Goal: Check status: Check status

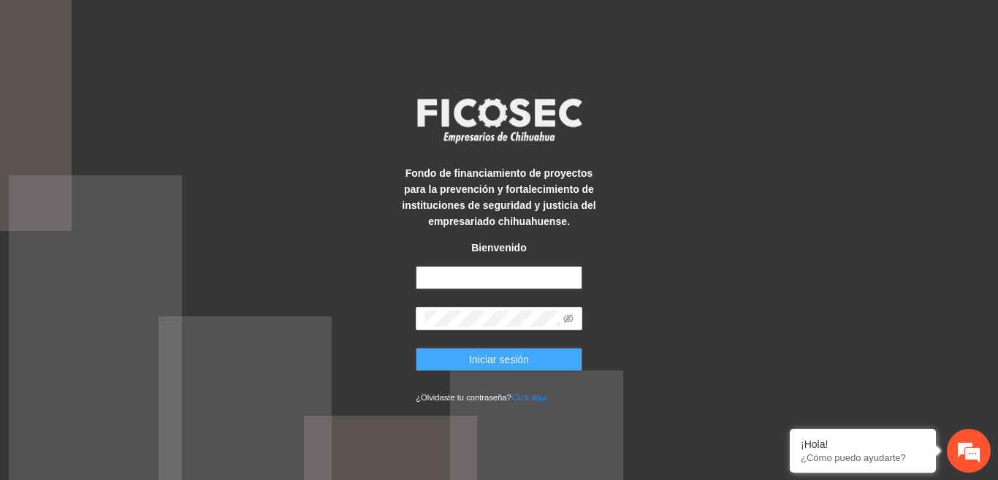
type input "**********"
click at [561, 354] on button "Iniciar sesión" at bounding box center [499, 359] width 167 height 23
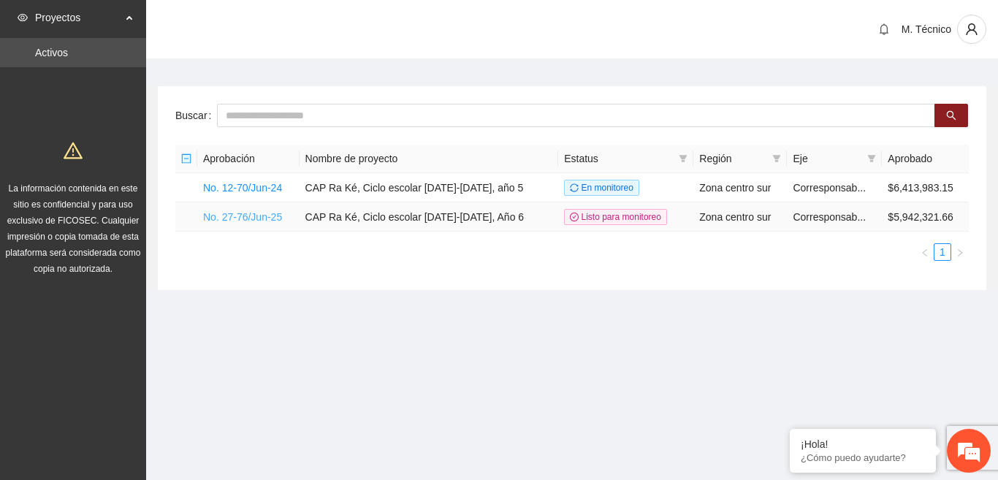
click at [218, 218] on link "No. 27-76/Jun-25" at bounding box center [242, 217] width 79 height 12
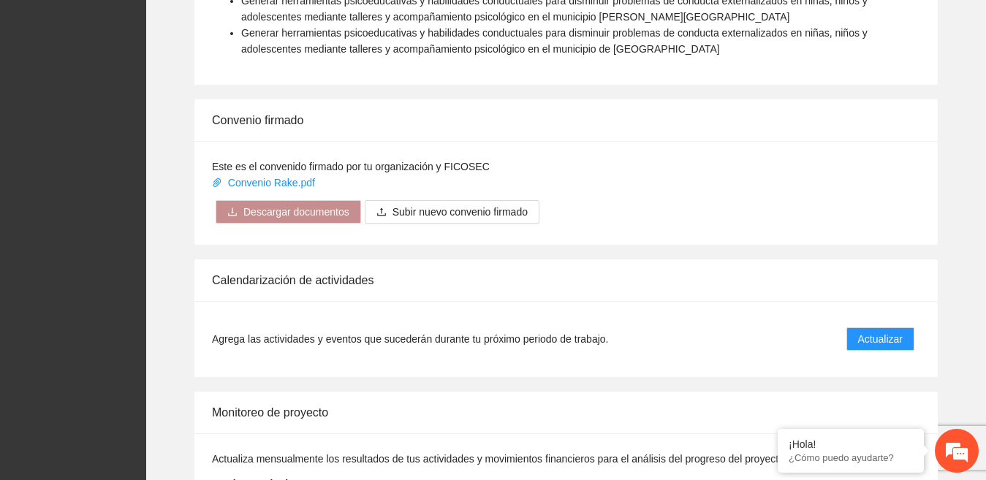
scroll to position [1371, 0]
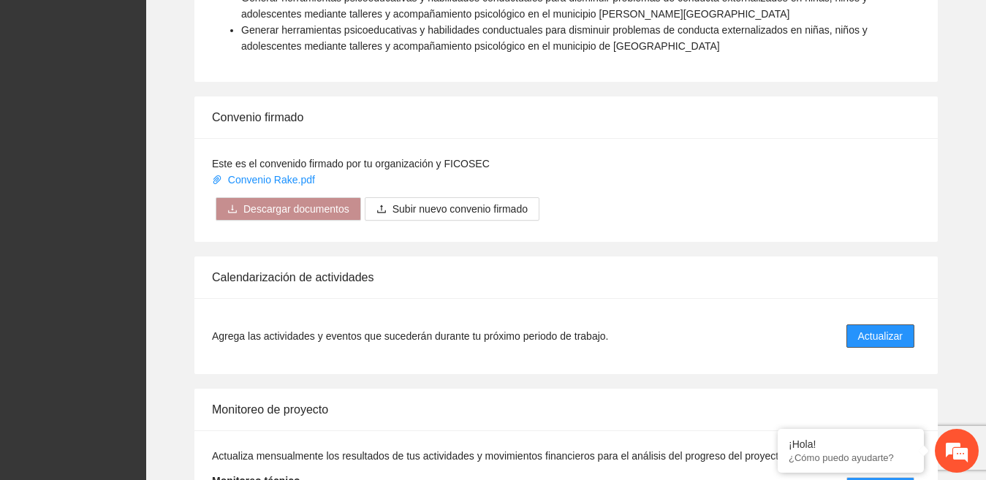
click at [859, 328] on span "Actualizar" at bounding box center [880, 336] width 45 height 16
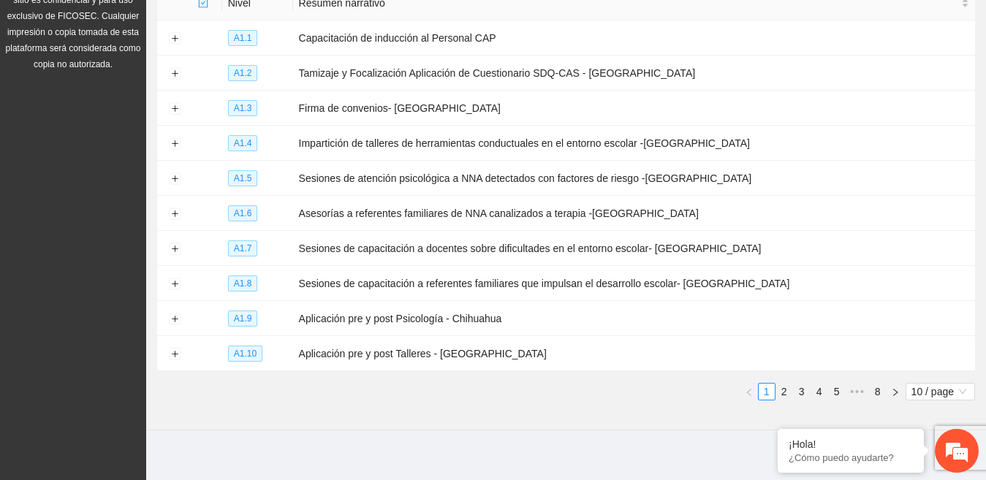
scroll to position [206, 0]
click at [783, 385] on link "2" at bounding box center [784, 390] width 16 height 16
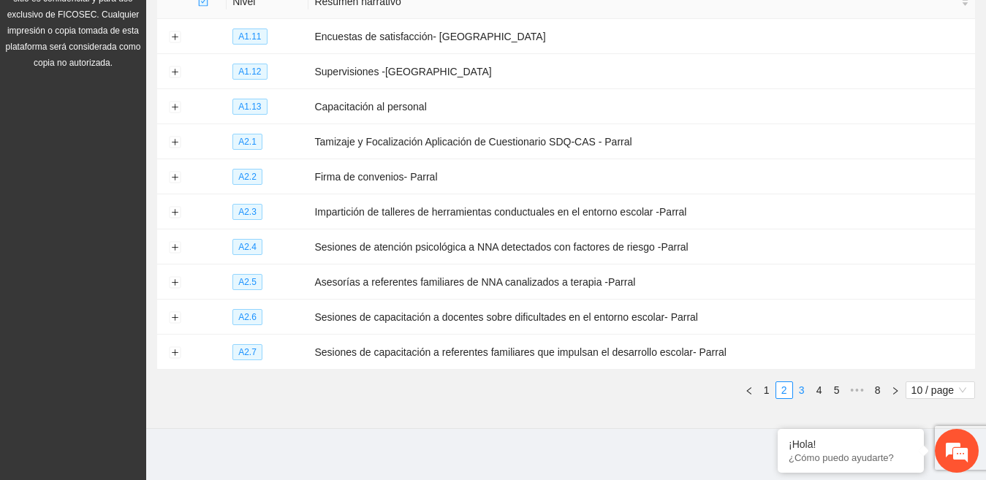
click at [802, 382] on link "3" at bounding box center [802, 390] width 16 height 16
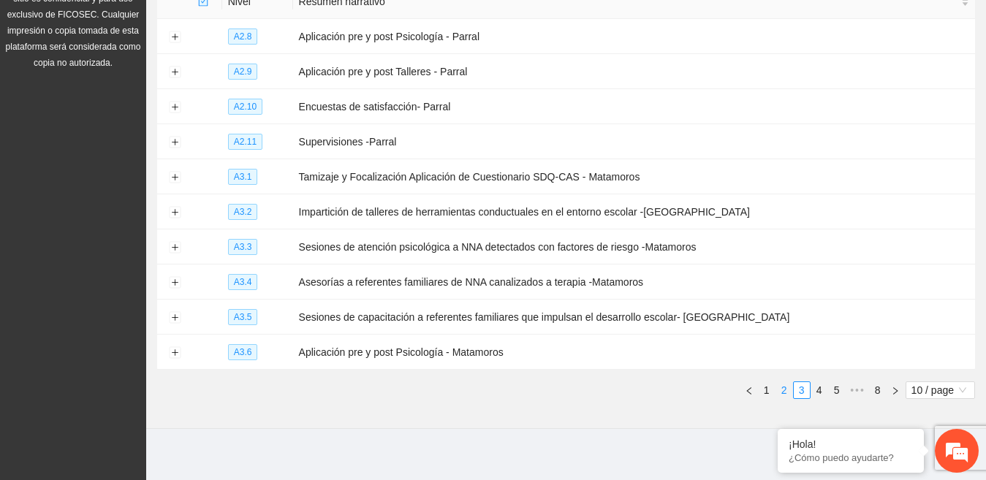
click at [787, 383] on link "2" at bounding box center [784, 390] width 16 height 16
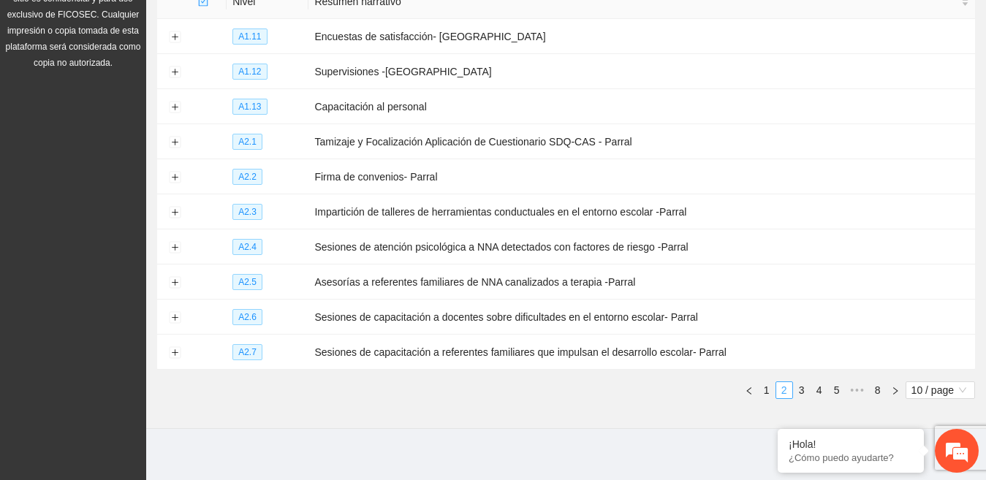
click at [787, 383] on link "2" at bounding box center [784, 390] width 16 height 16
click at [784, 385] on link "2" at bounding box center [784, 390] width 16 height 16
click at [531, 233] on td "Sesiones de atención psicológica a NNA detectados con factores de riesgo -Parral" at bounding box center [641, 246] width 666 height 35
click at [175, 245] on button "Expand row" at bounding box center [175, 248] width 12 height 12
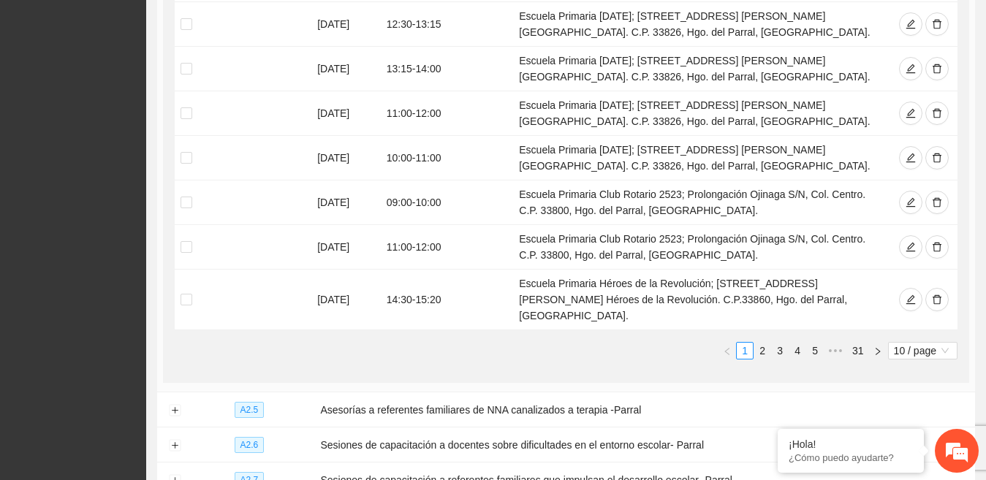
scroll to position [737, 0]
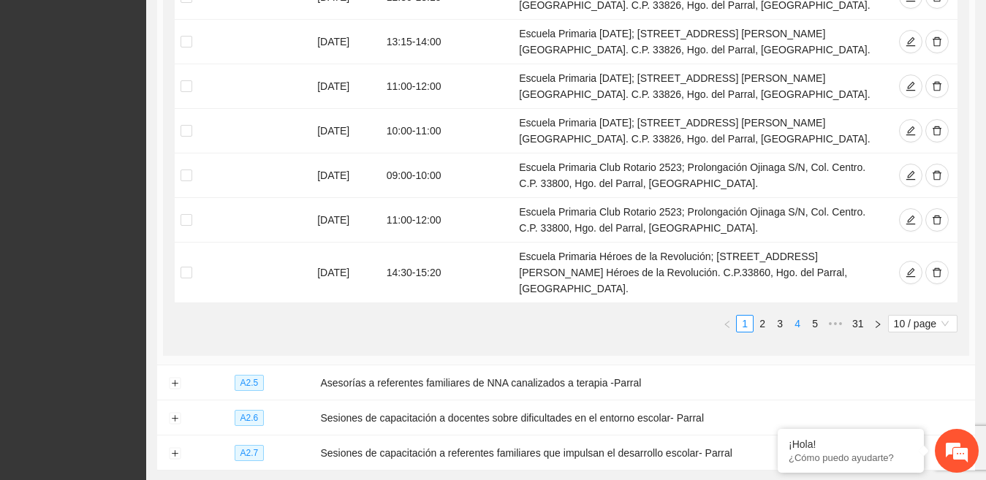
click at [798, 316] on link "4" at bounding box center [797, 324] width 16 height 16
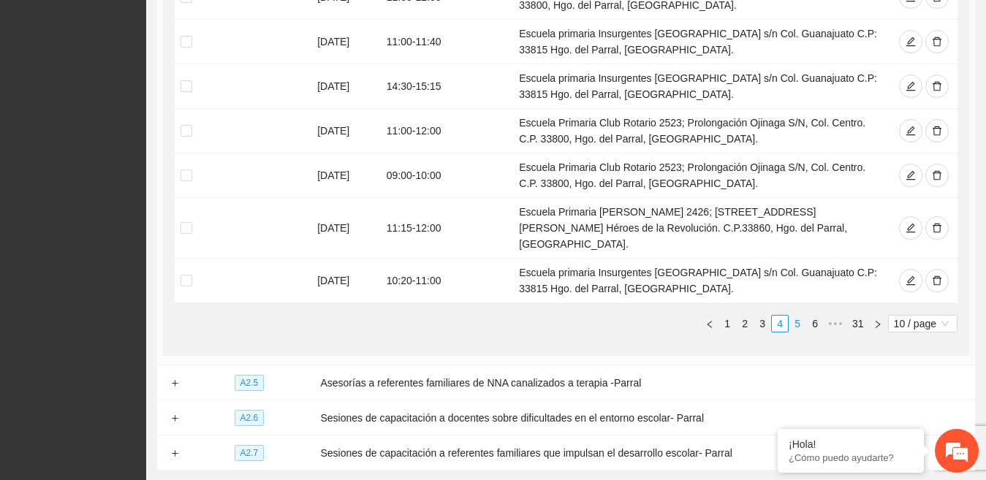
click at [798, 316] on link "5" at bounding box center [797, 324] width 16 height 16
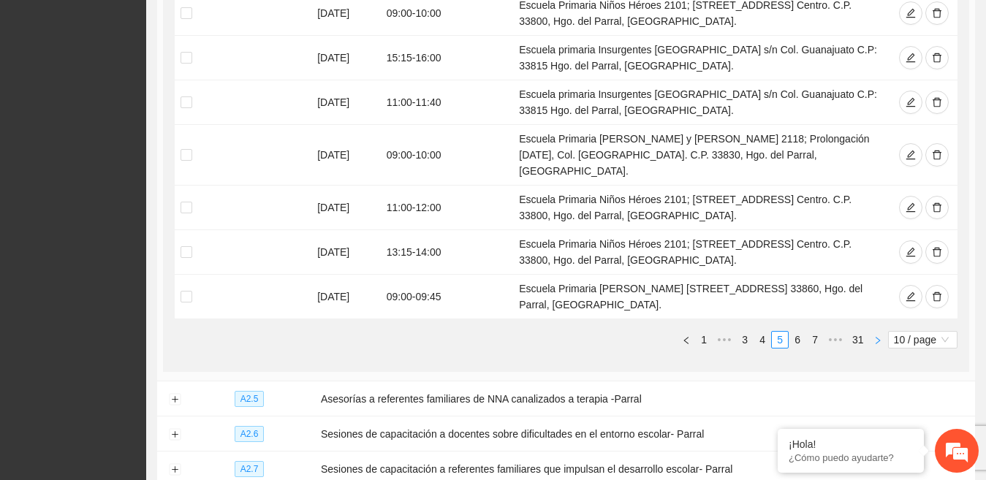
click at [878, 336] on icon "right" at bounding box center [877, 340] width 9 height 9
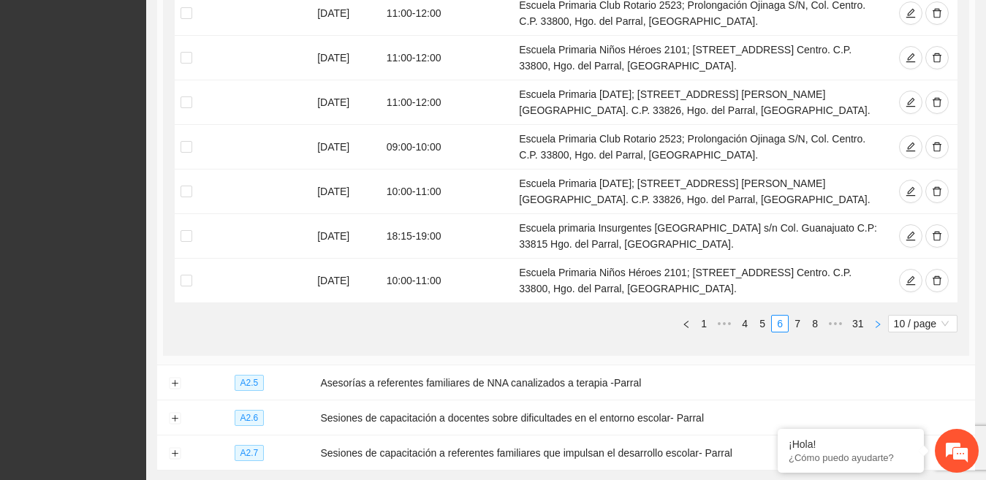
click at [874, 320] on icon "right" at bounding box center [877, 324] width 9 height 9
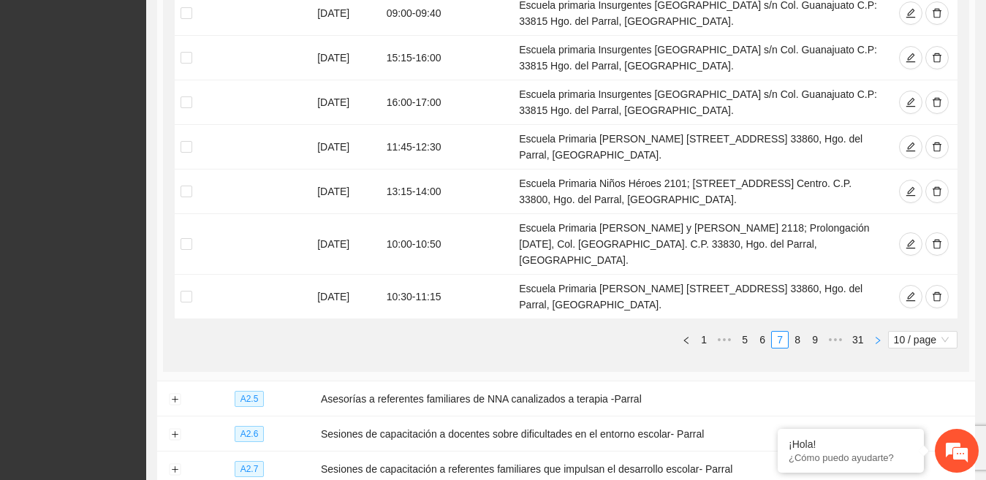
click at [874, 336] on icon "right" at bounding box center [877, 340] width 9 height 9
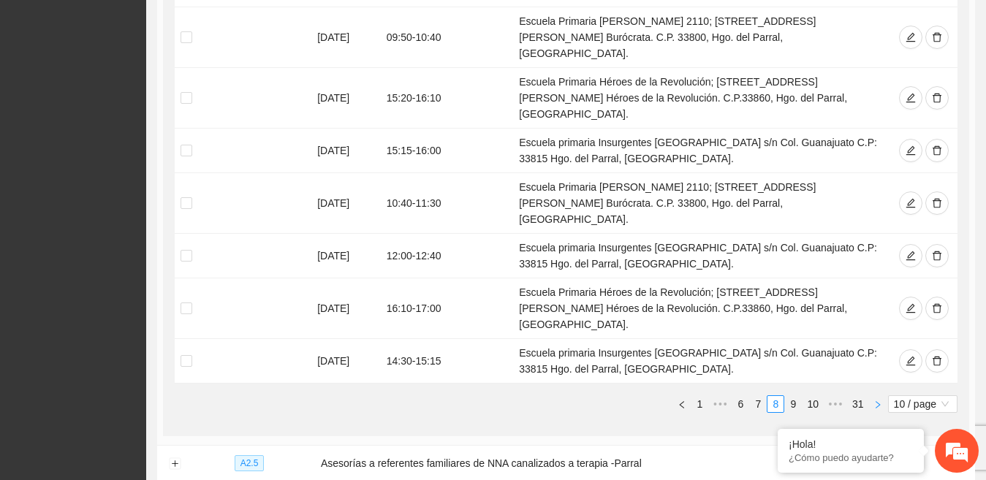
click at [874, 400] on icon "right" at bounding box center [877, 404] width 9 height 9
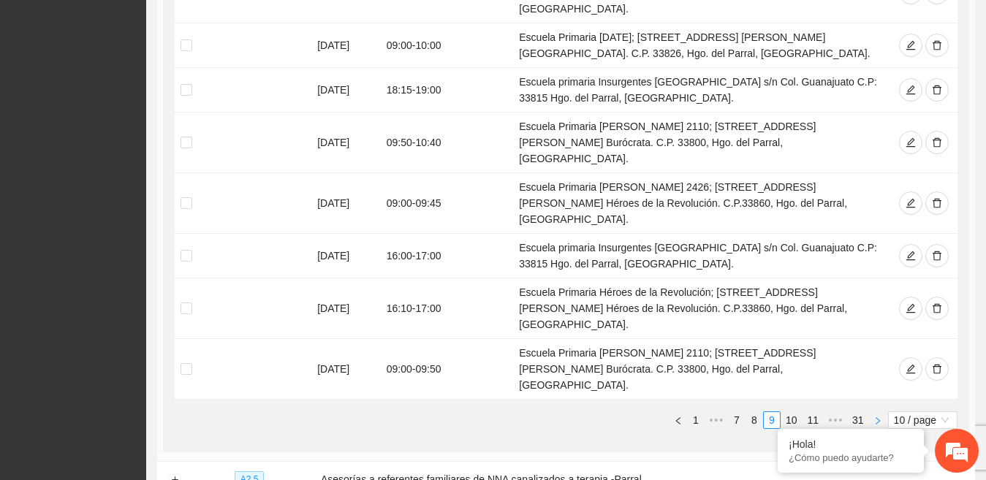
click at [874, 417] on icon "right" at bounding box center [877, 421] width 9 height 9
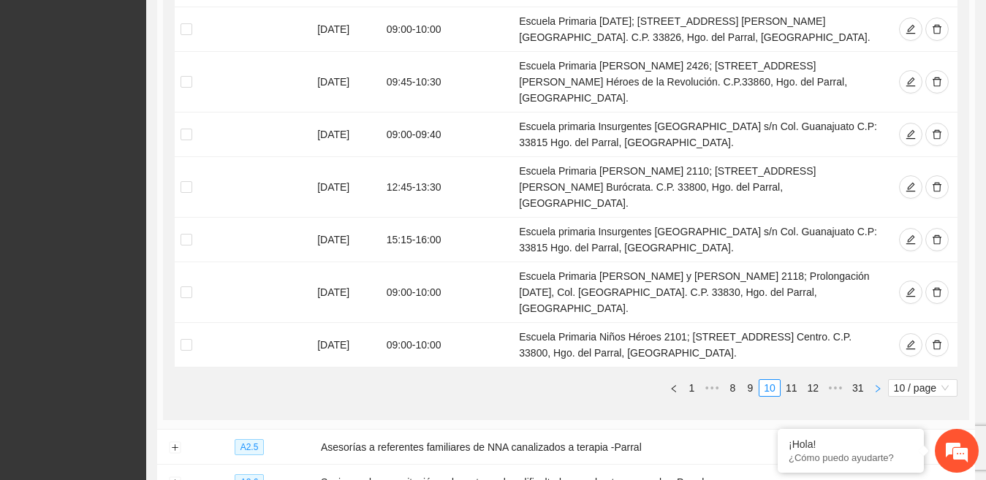
click at [874, 384] on icon "right" at bounding box center [877, 388] width 9 height 9
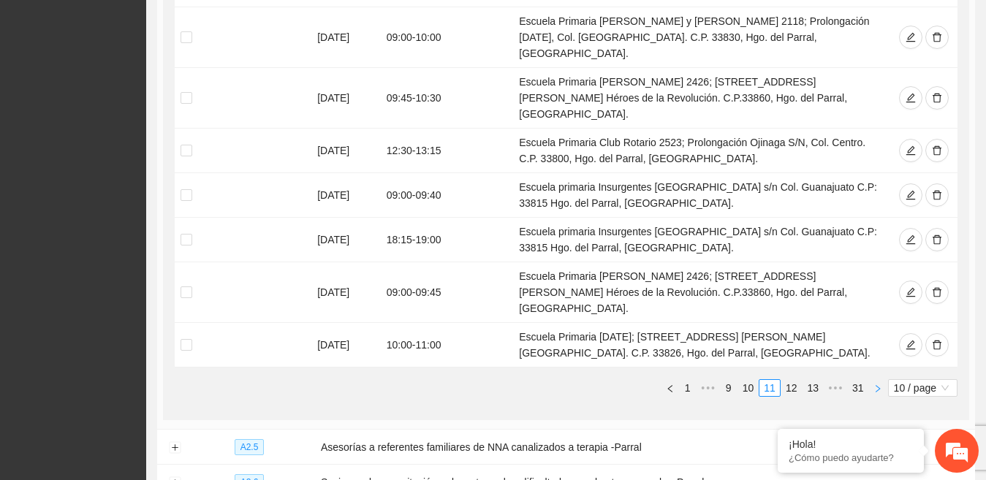
click at [874, 384] on icon "right" at bounding box center [877, 388] width 9 height 9
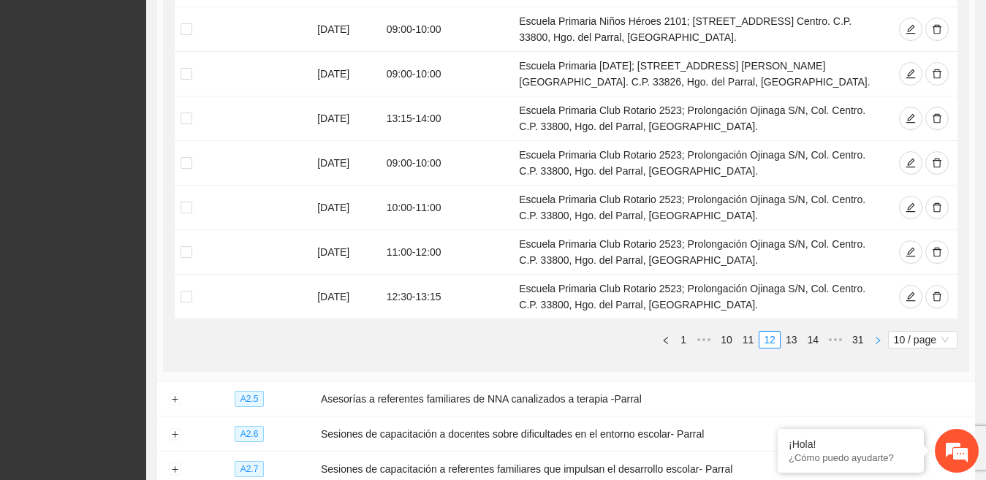
click at [874, 336] on icon "right" at bounding box center [877, 340] width 9 height 9
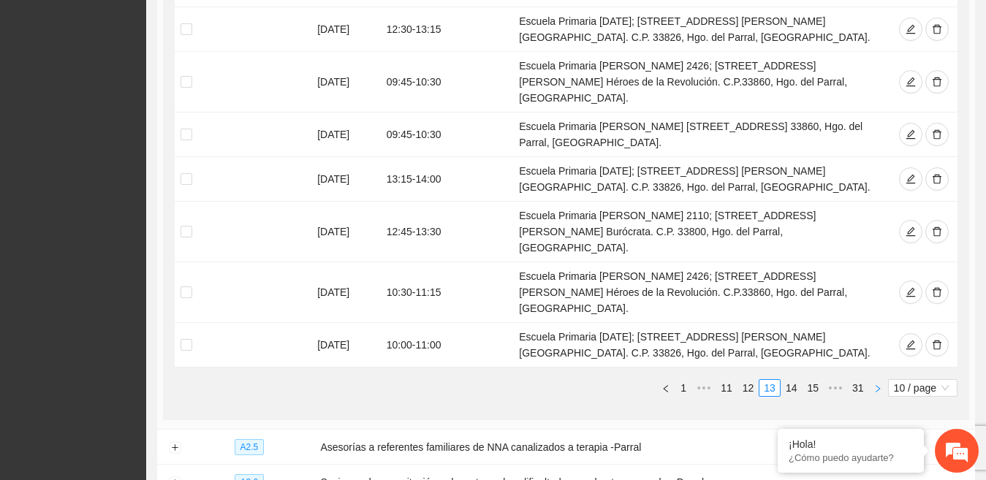
click at [874, 384] on icon "right" at bounding box center [877, 388] width 9 height 9
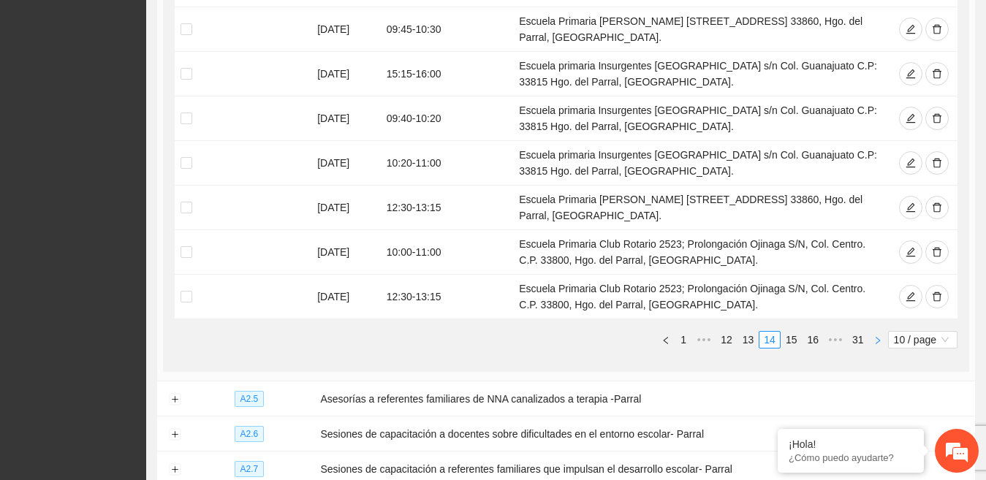
click at [874, 336] on icon "right" at bounding box center [877, 340] width 9 height 9
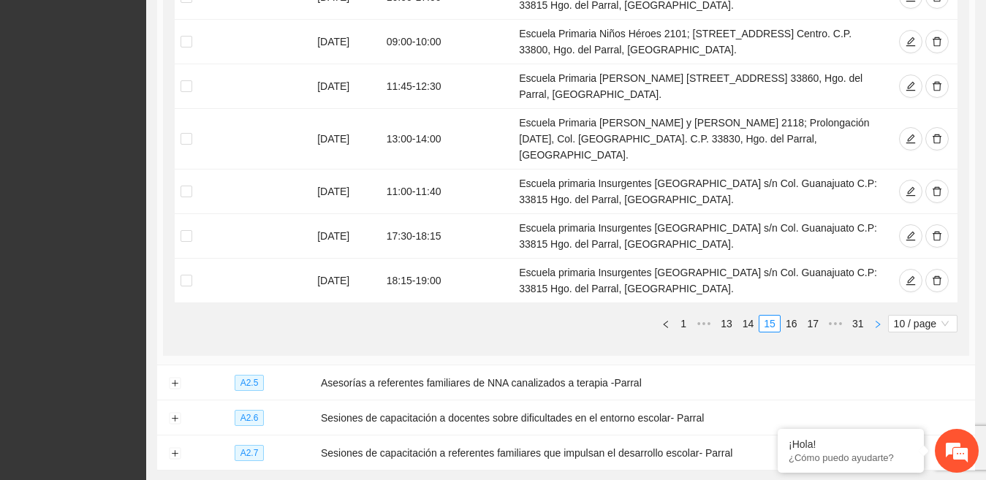
click at [874, 320] on icon "right" at bounding box center [877, 324] width 9 height 9
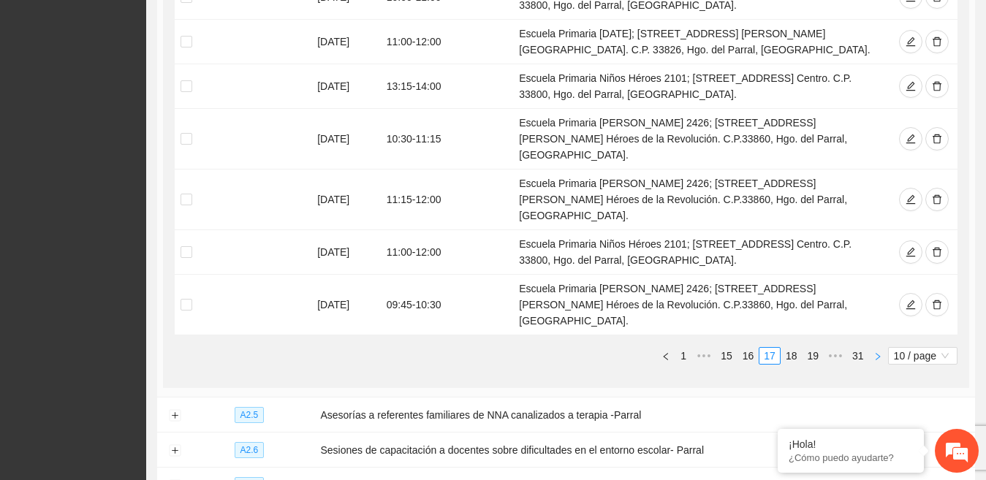
click at [874, 352] on icon "right" at bounding box center [877, 356] width 9 height 9
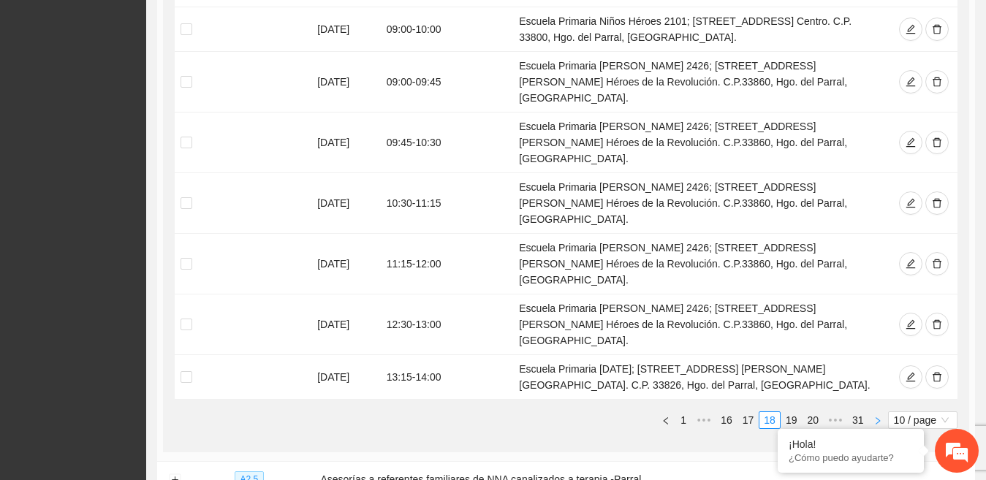
click at [874, 417] on icon "right" at bounding box center [877, 421] width 9 height 9
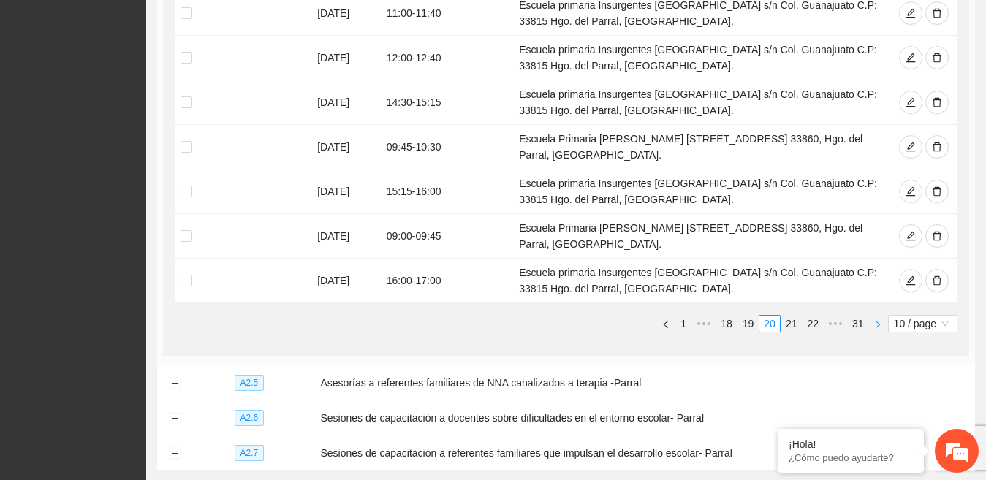
click at [877, 320] on icon "right" at bounding box center [877, 324] width 9 height 9
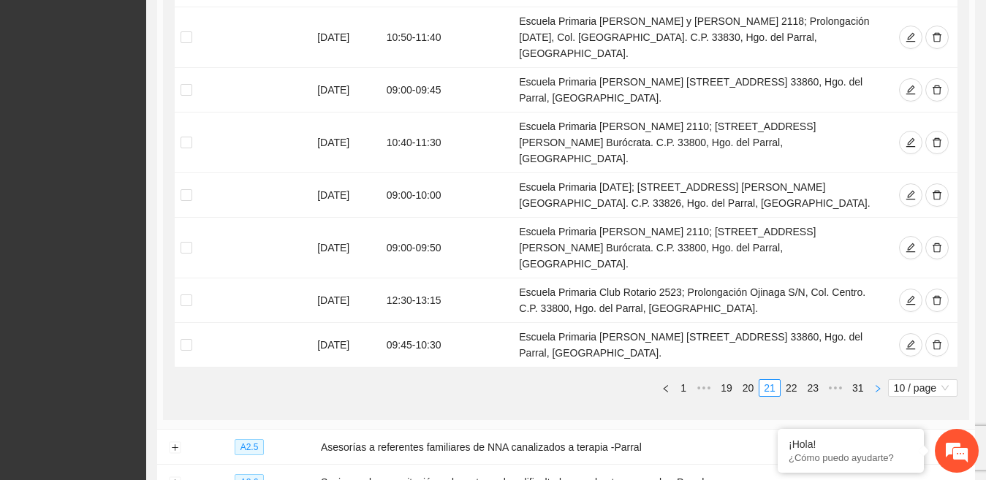
click at [877, 384] on icon "right" at bounding box center [877, 388] width 9 height 9
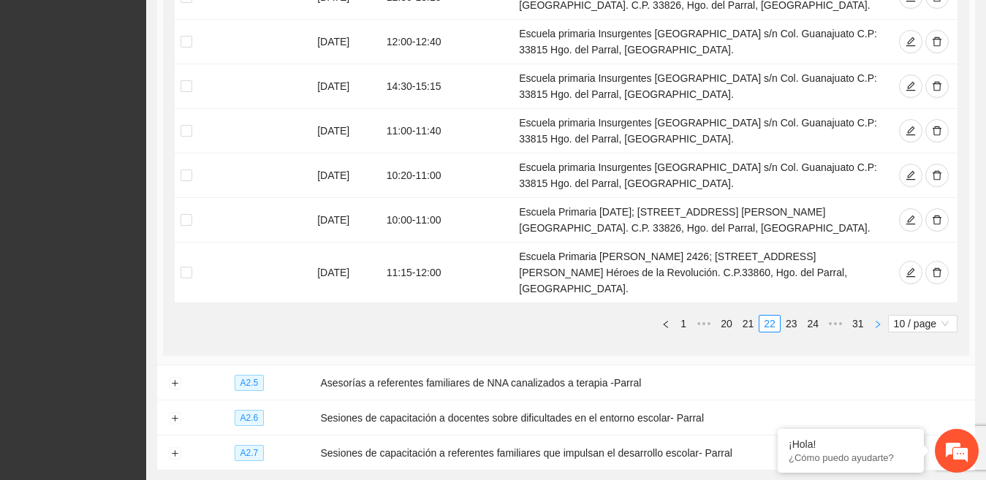
click at [877, 320] on icon "right" at bounding box center [877, 324] width 9 height 9
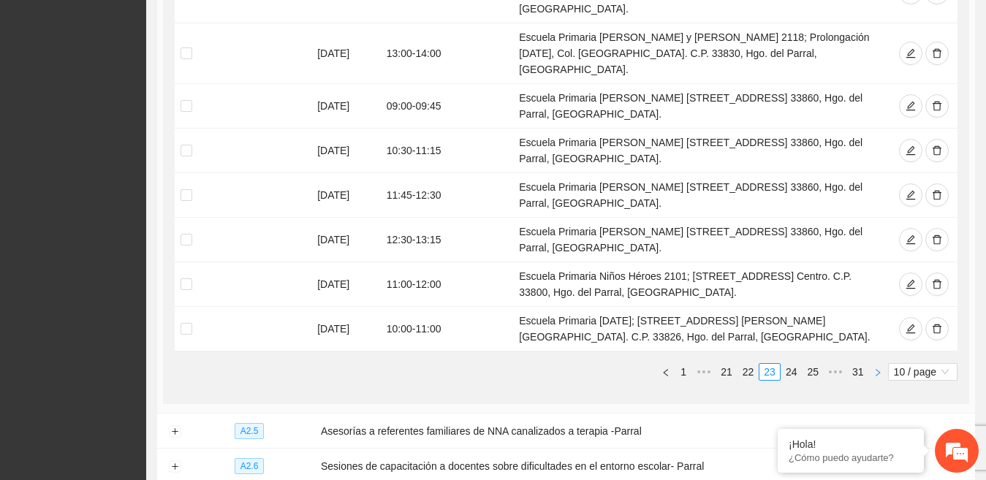
click at [877, 368] on icon "right" at bounding box center [877, 372] width 9 height 9
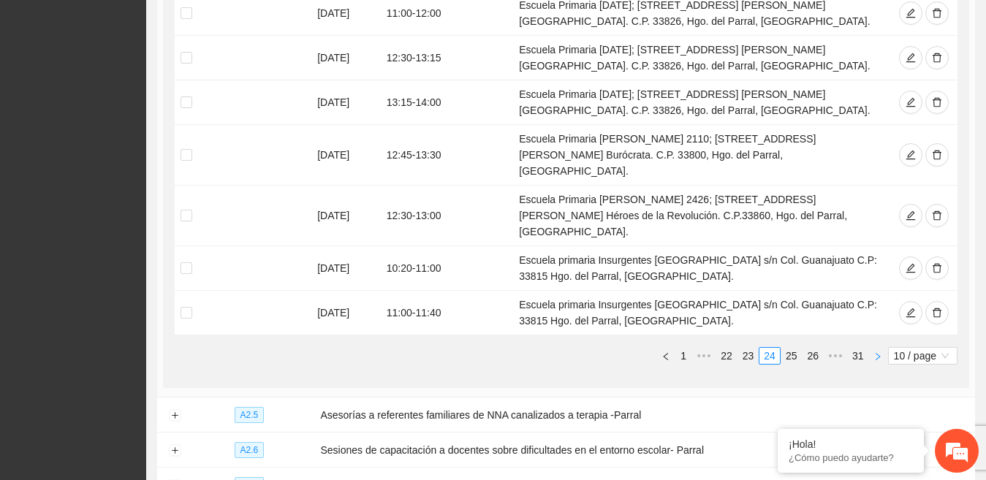
click at [877, 352] on icon "right" at bounding box center [877, 356] width 9 height 9
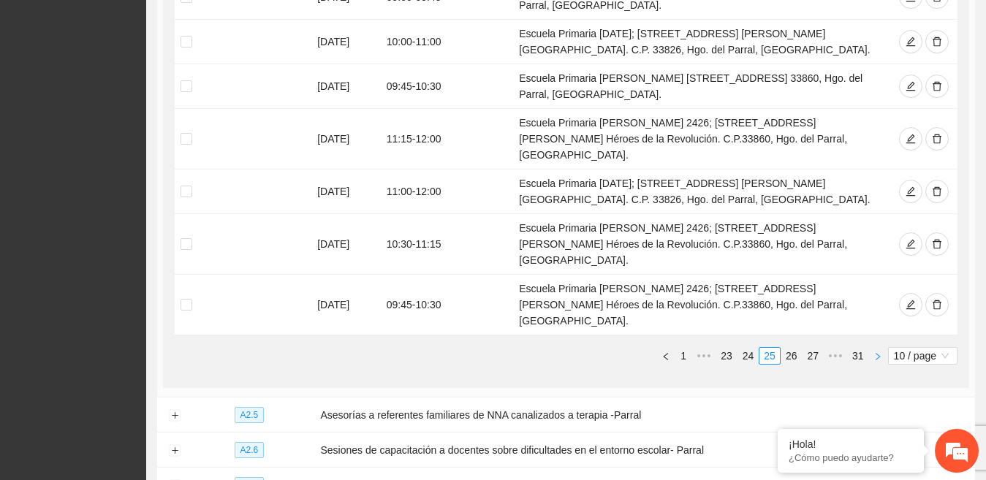
click at [877, 352] on icon "right" at bounding box center [877, 356] width 9 height 9
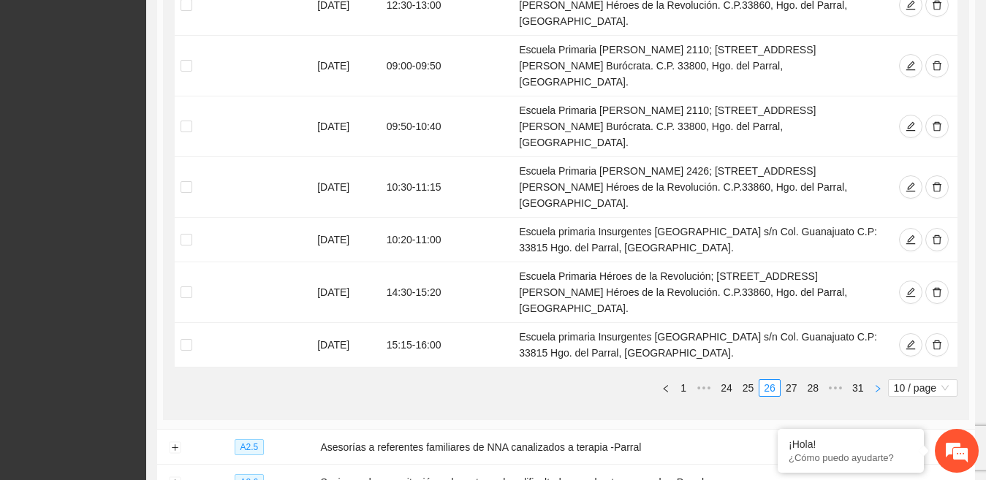
click at [877, 384] on icon "right" at bounding box center [877, 388] width 9 height 9
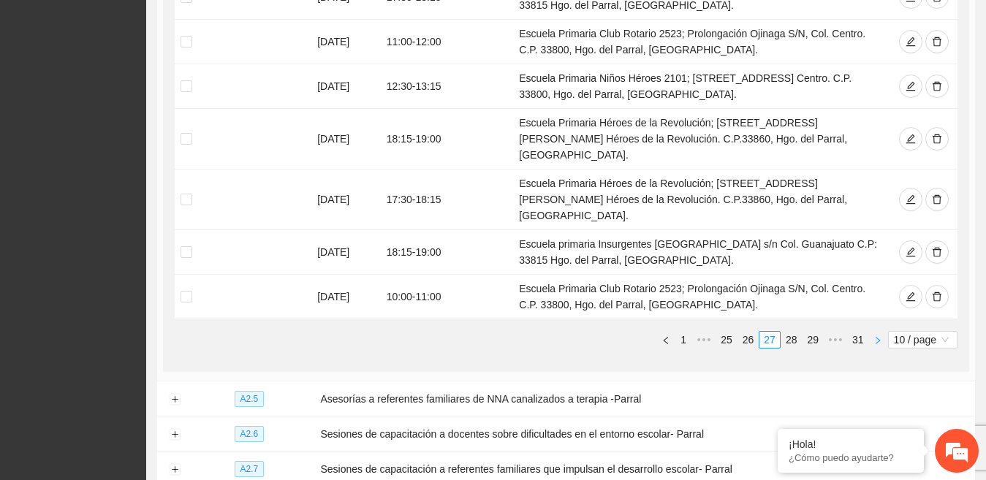
click at [877, 336] on icon "right" at bounding box center [877, 340] width 9 height 9
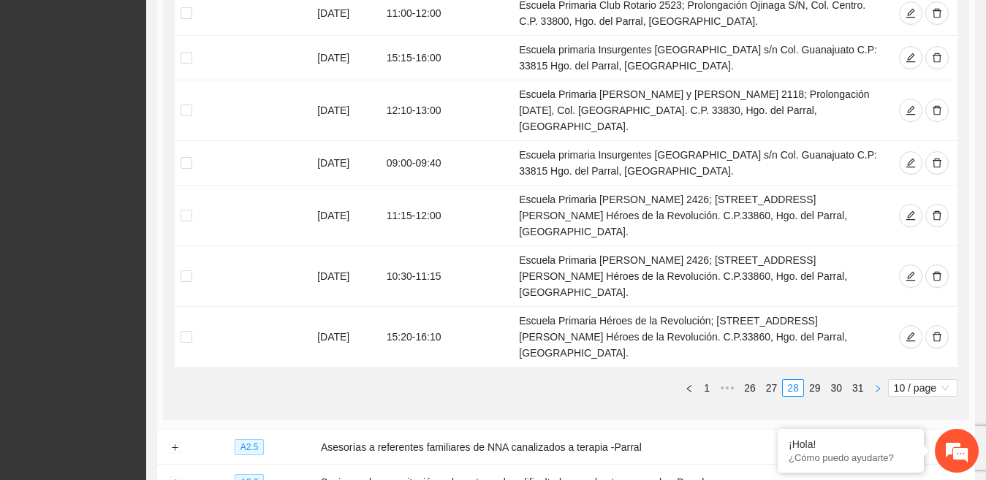
click at [877, 384] on icon "right" at bounding box center [877, 388] width 9 height 9
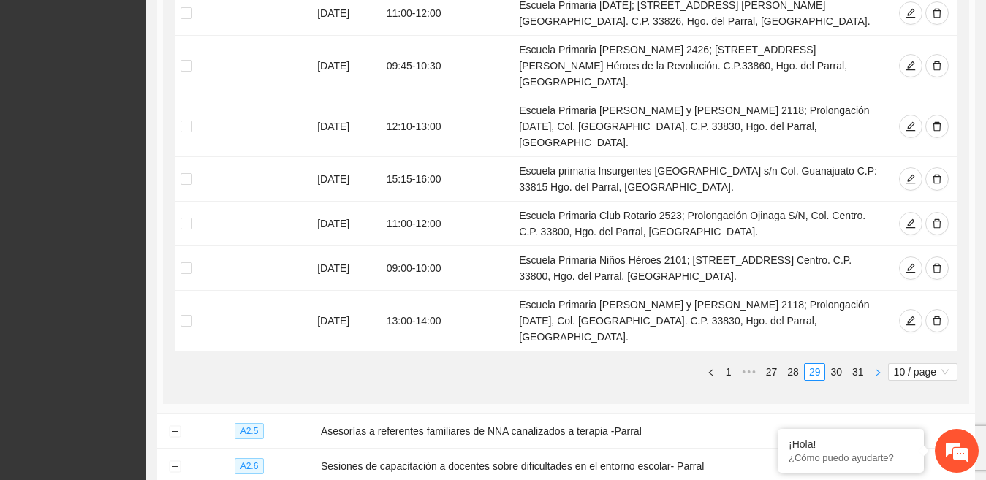
click at [877, 368] on icon "right" at bounding box center [877, 372] width 9 height 9
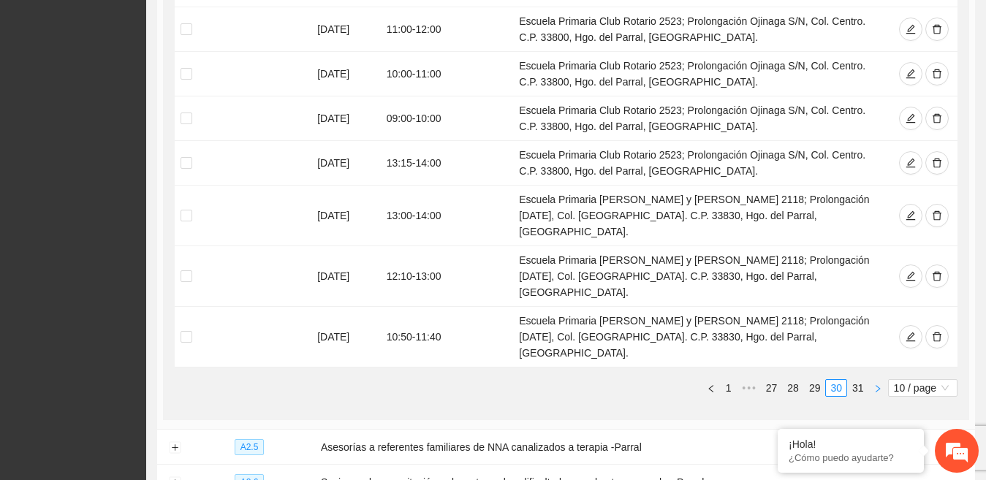
click at [877, 384] on icon "right" at bounding box center [877, 388] width 9 height 9
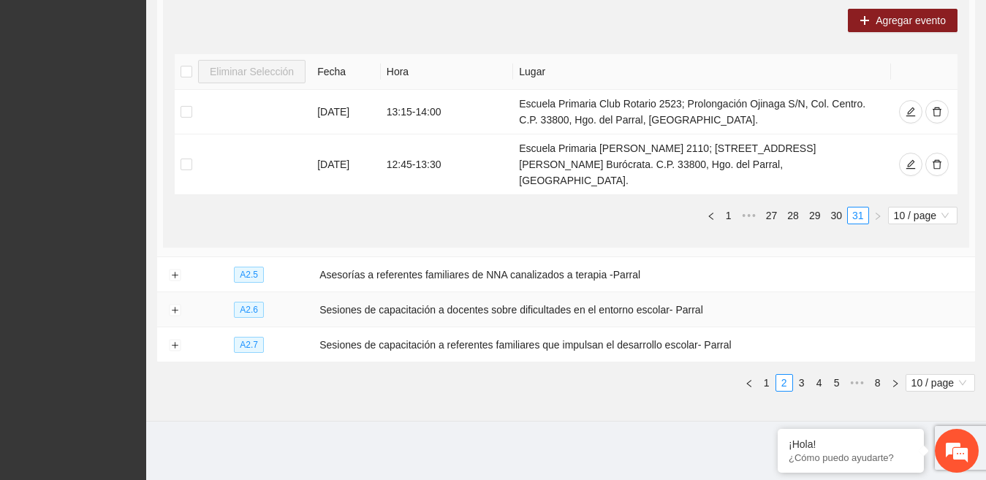
scroll to position [465, 0]
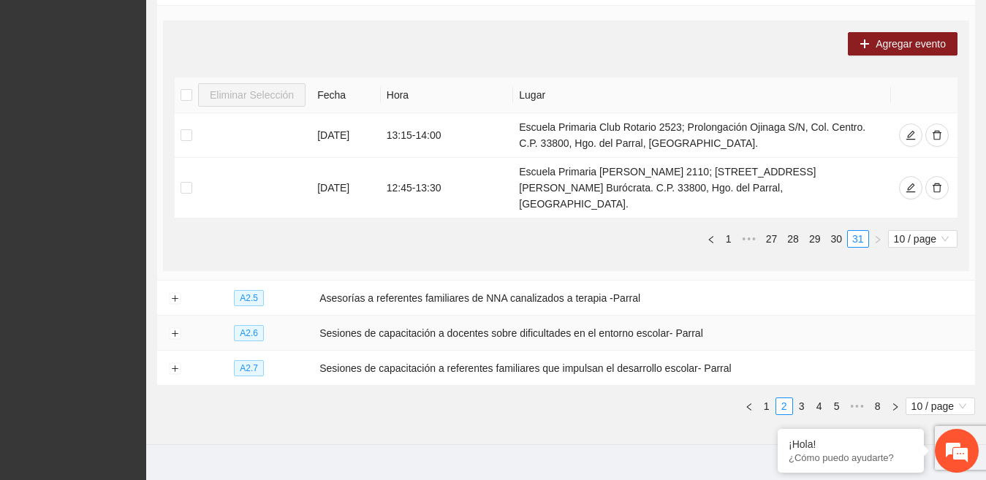
click at [877, 316] on td "Sesiones de capacitación a docentes sobre dificultades en el entorno escolar- P…" at bounding box center [643, 333] width 661 height 35
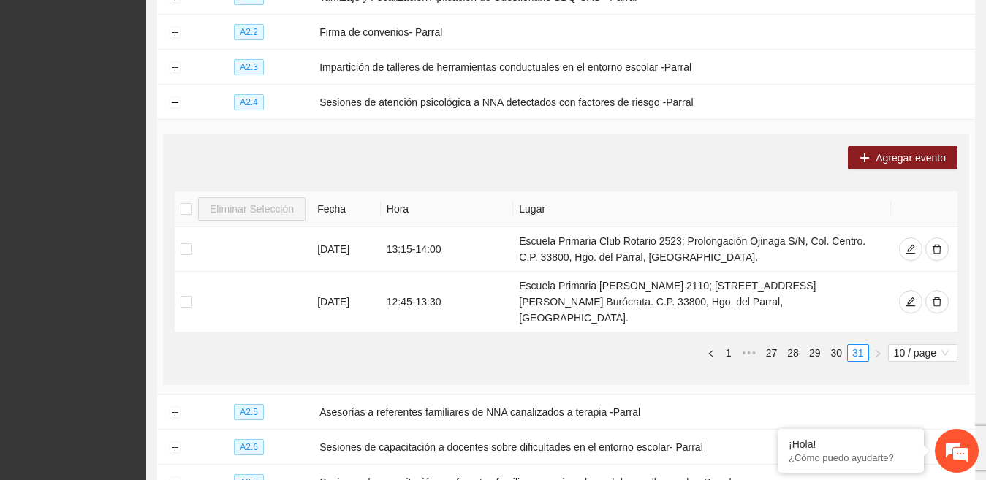
scroll to position [348, 0]
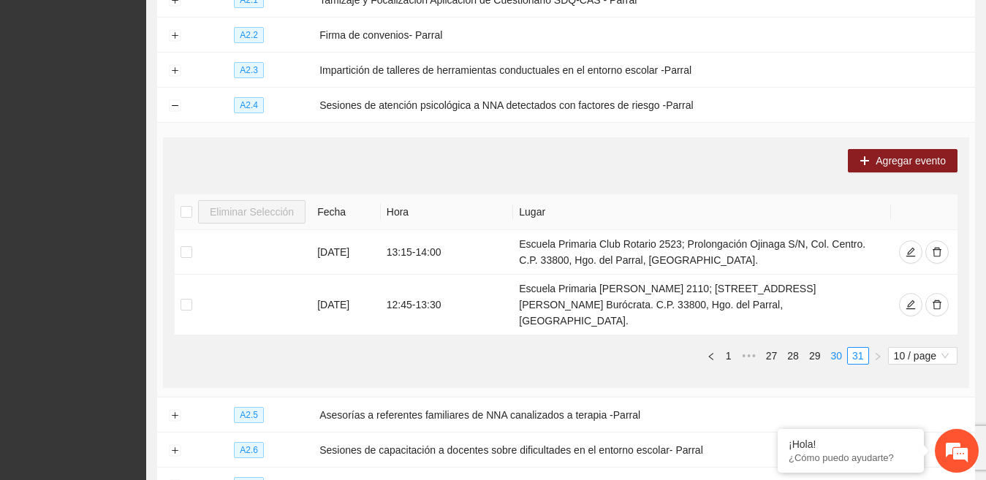
click at [832, 348] on link "30" at bounding box center [836, 356] width 20 height 16
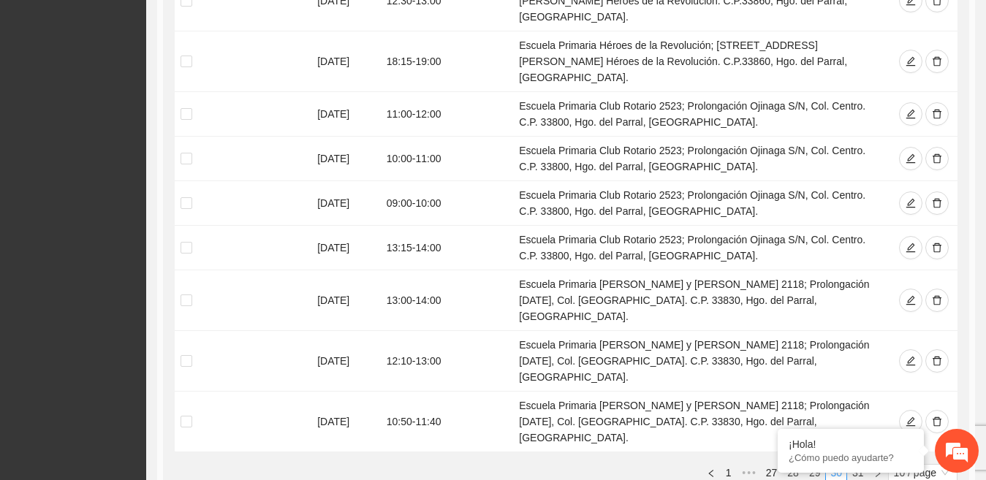
scroll to position [692, 0]
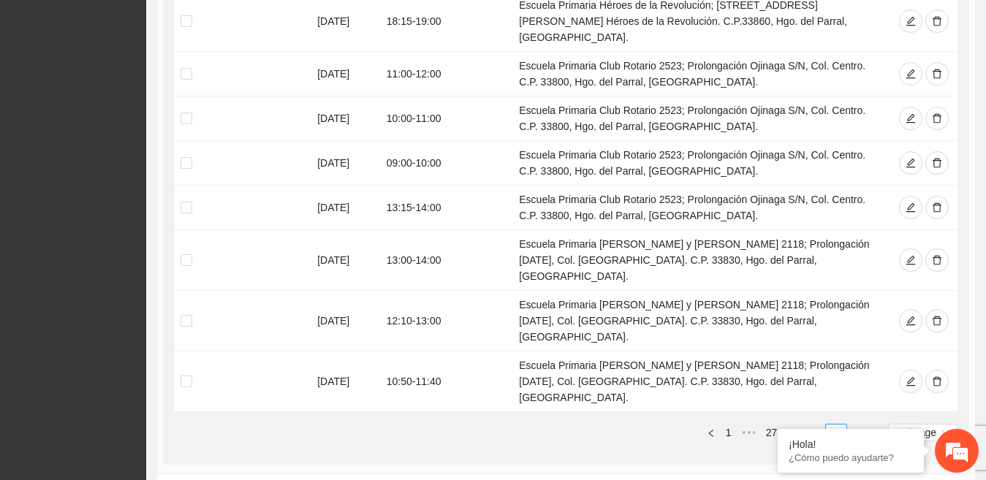
click at [853, 425] on link "31" at bounding box center [858, 433] width 20 height 16
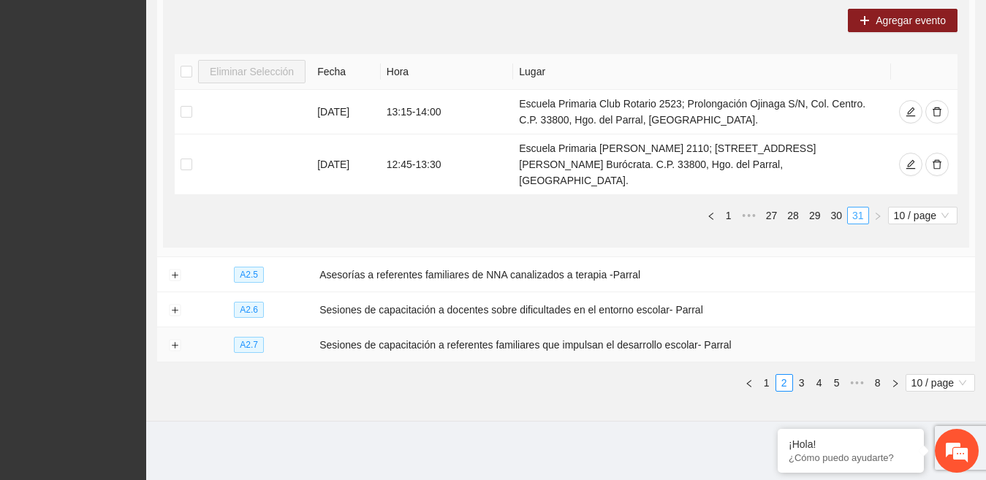
scroll to position [465, 0]
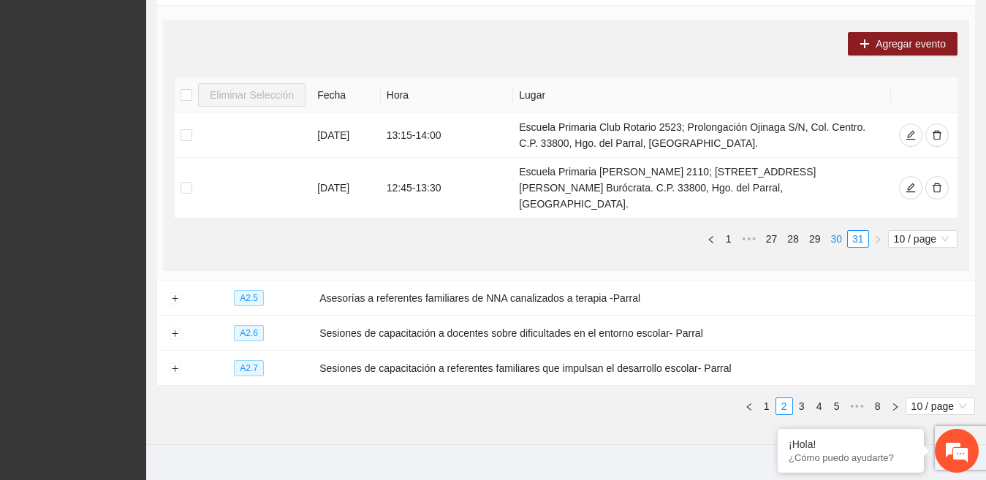
click at [836, 231] on link "30" at bounding box center [836, 239] width 20 height 16
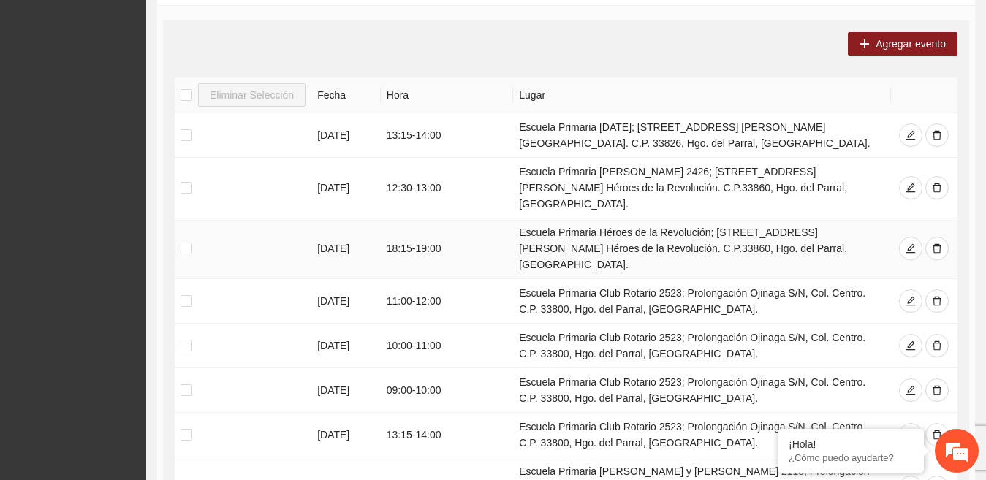
click at [836, 219] on td "Escuela Primaria Héroes de la Revolución; [STREET_ADDRESS][PERSON_NAME] Héroes …" at bounding box center [701, 248] width 377 height 61
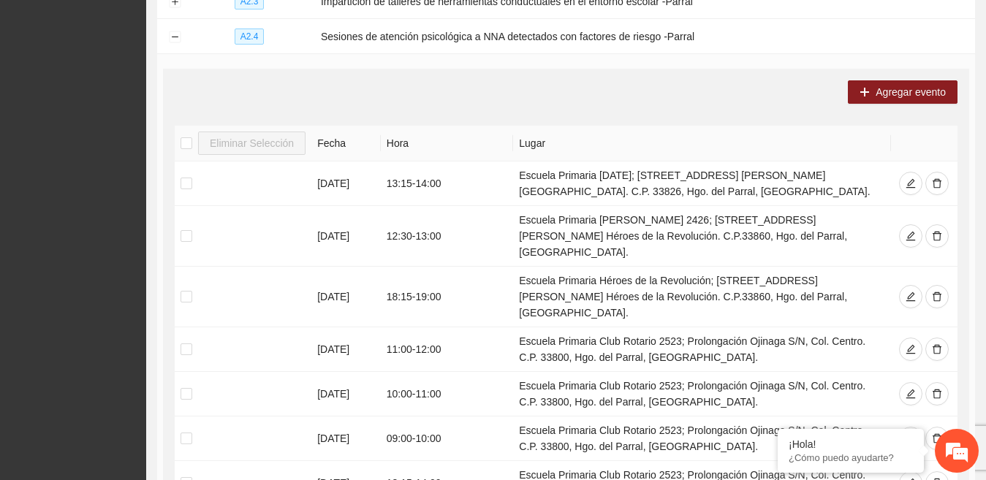
scroll to position [383, 0]
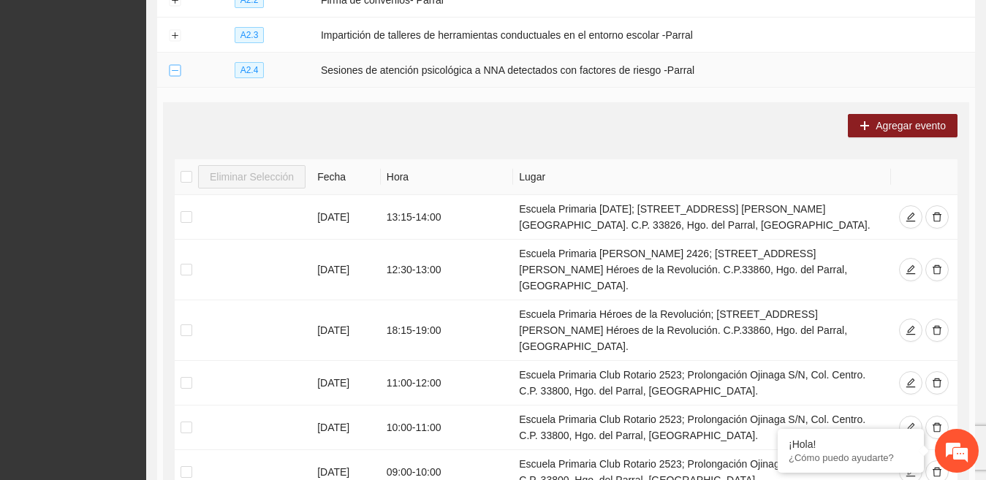
click at [175, 67] on button "Collapse row" at bounding box center [175, 71] width 12 height 12
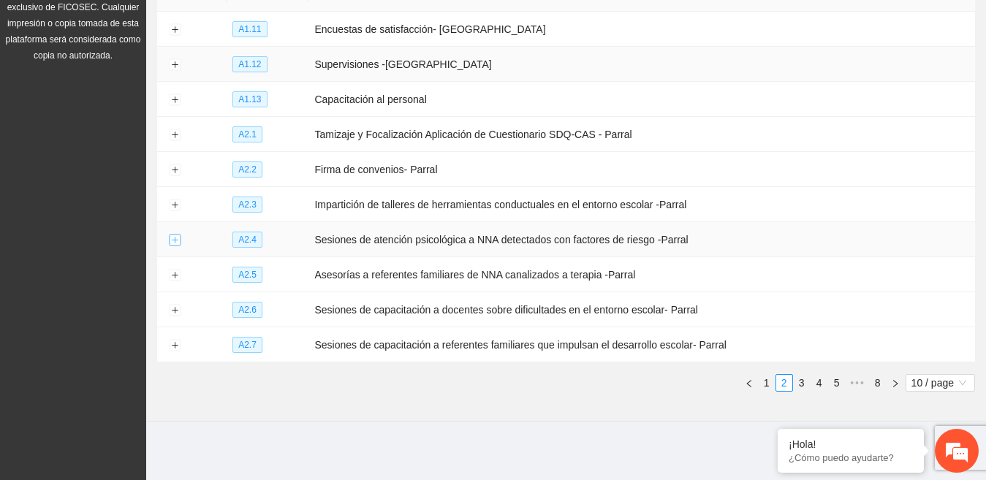
scroll to position [206, 0]
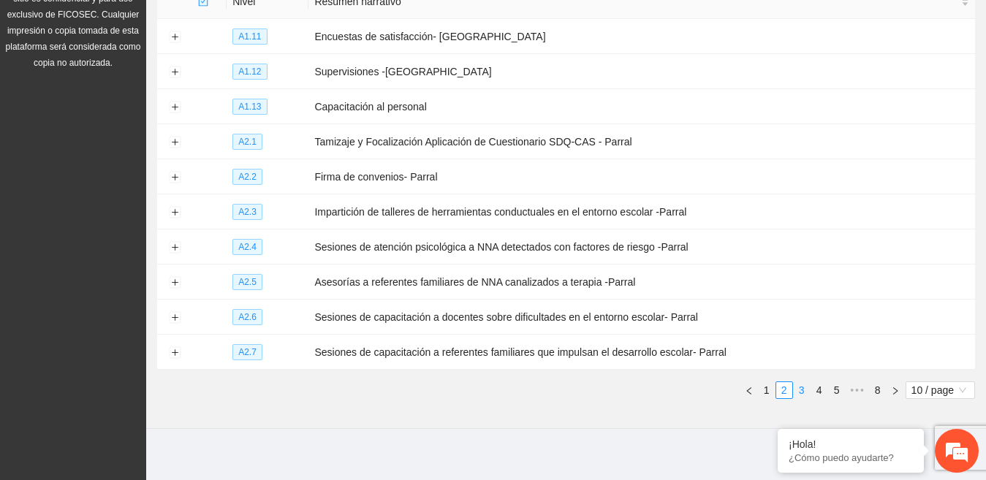
click at [803, 382] on link "3" at bounding box center [802, 390] width 16 height 16
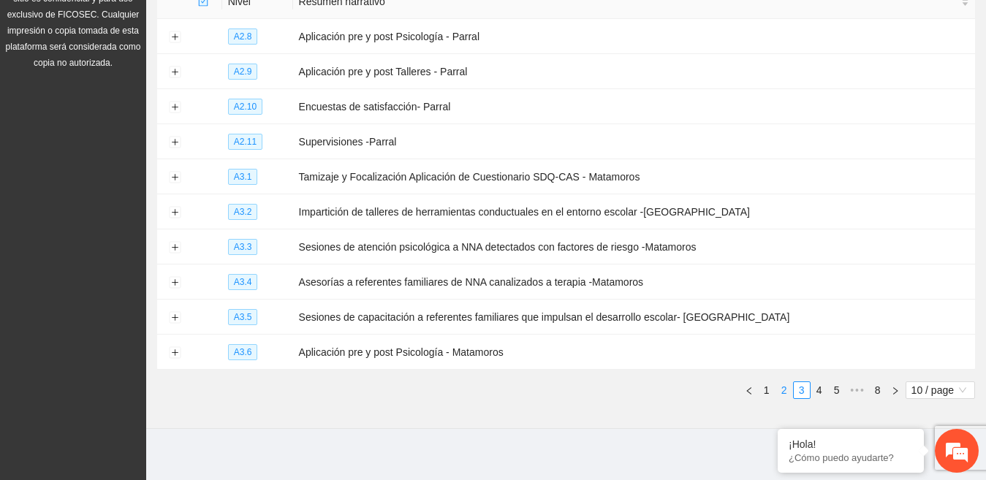
click at [785, 387] on link "2" at bounding box center [784, 390] width 16 height 16
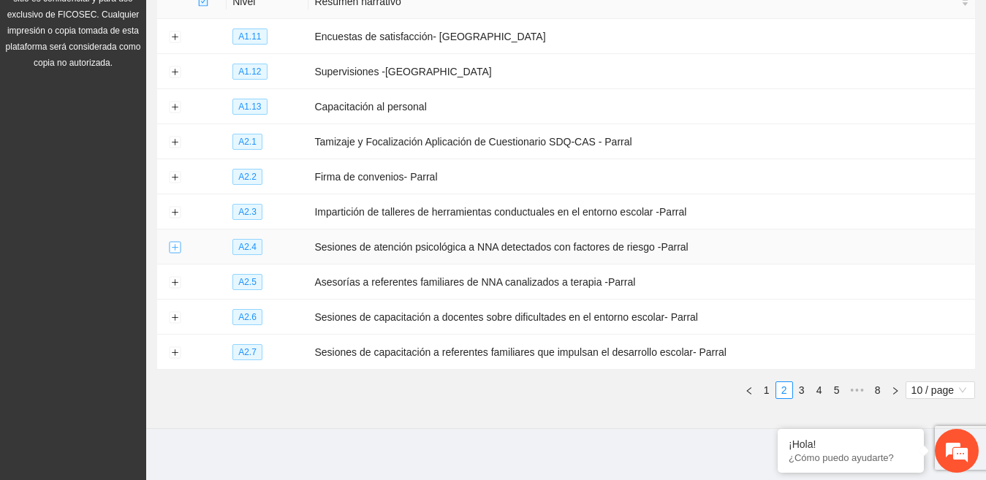
click at [175, 242] on button "Expand row" at bounding box center [175, 248] width 12 height 12
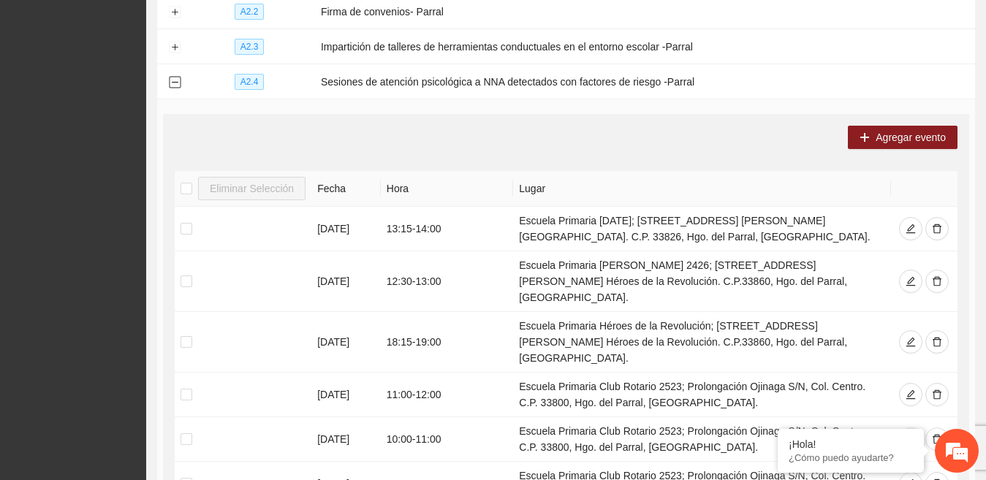
scroll to position [373, 0]
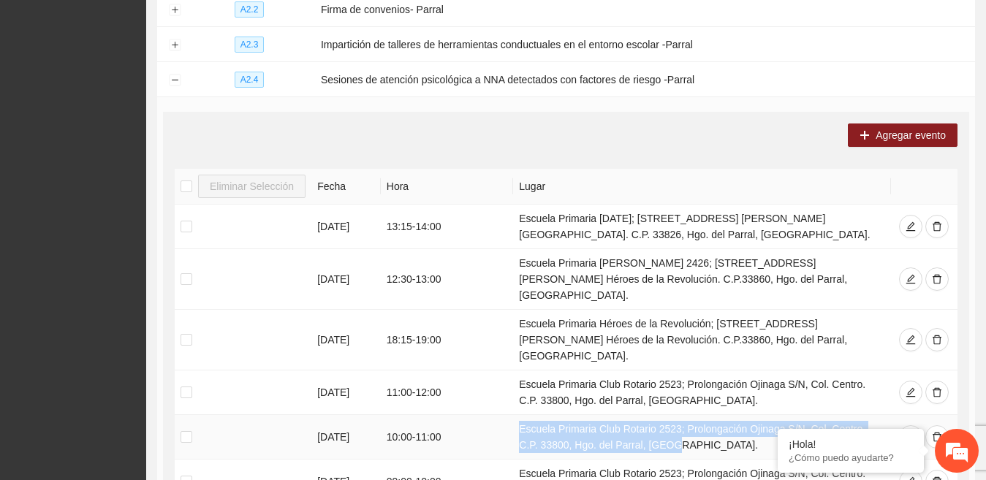
drag, startPoint x: 647, startPoint y: 410, endPoint x: 518, endPoint y: 396, distance: 130.1
click at [518, 415] on td "Escuela Primaria Club Rotario 2523; Prolongación Ojinaga S/N, Col. Centro. C.P.…" at bounding box center [701, 437] width 377 height 45
copy td "Escuela Primaria Club Rotario 2523; Prolongación Ojinaga S/N, Col. Centro. C.P.…"
